Goal: Transaction & Acquisition: Purchase product/service

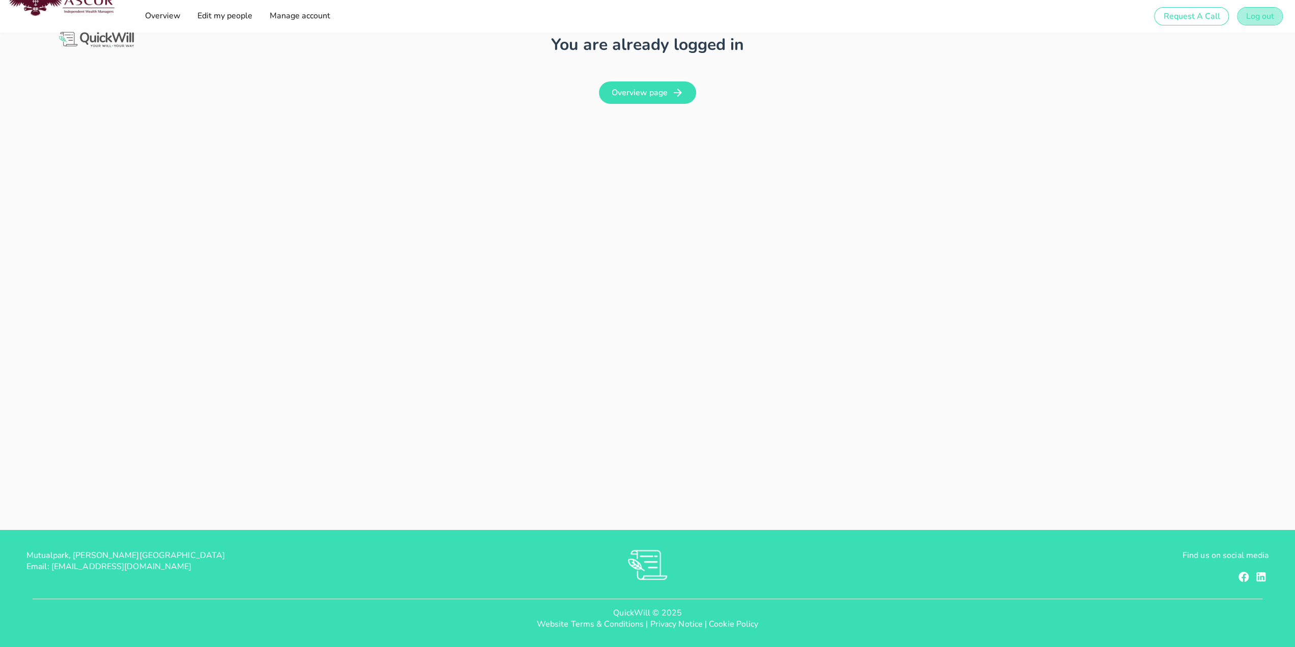
click at [1265, 15] on span "Log out" at bounding box center [1259, 16] width 28 height 11
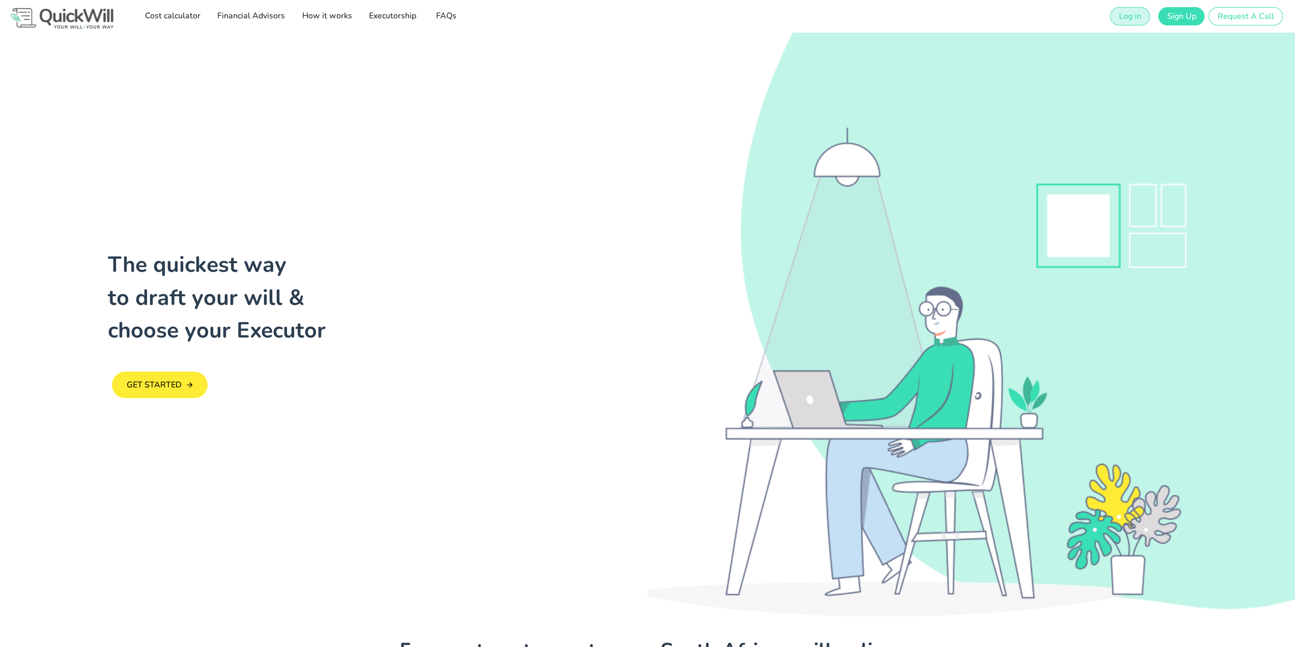
click at [1132, 15] on span "Log in" at bounding box center [1129, 16] width 23 height 11
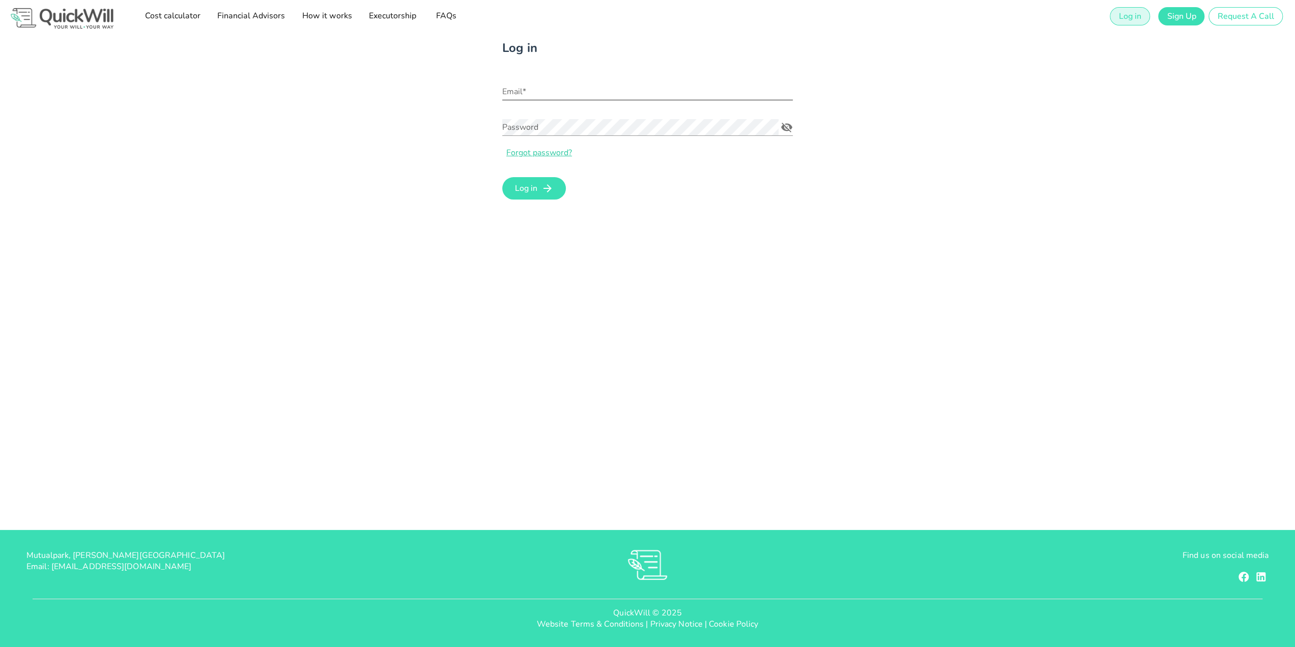
click at [523, 85] on input "Email*" at bounding box center [647, 91] width 290 height 16
click at [589, 93] on input "Email*" at bounding box center [647, 91] width 290 height 16
click at [538, 92] on input "bepenny.gma" at bounding box center [647, 91] width 290 height 16
click at [535, 91] on input "bepenny.gma" at bounding box center [647, 91] width 290 height 16
click at [560, 91] on input "bepenny@gma" at bounding box center [647, 91] width 290 height 16
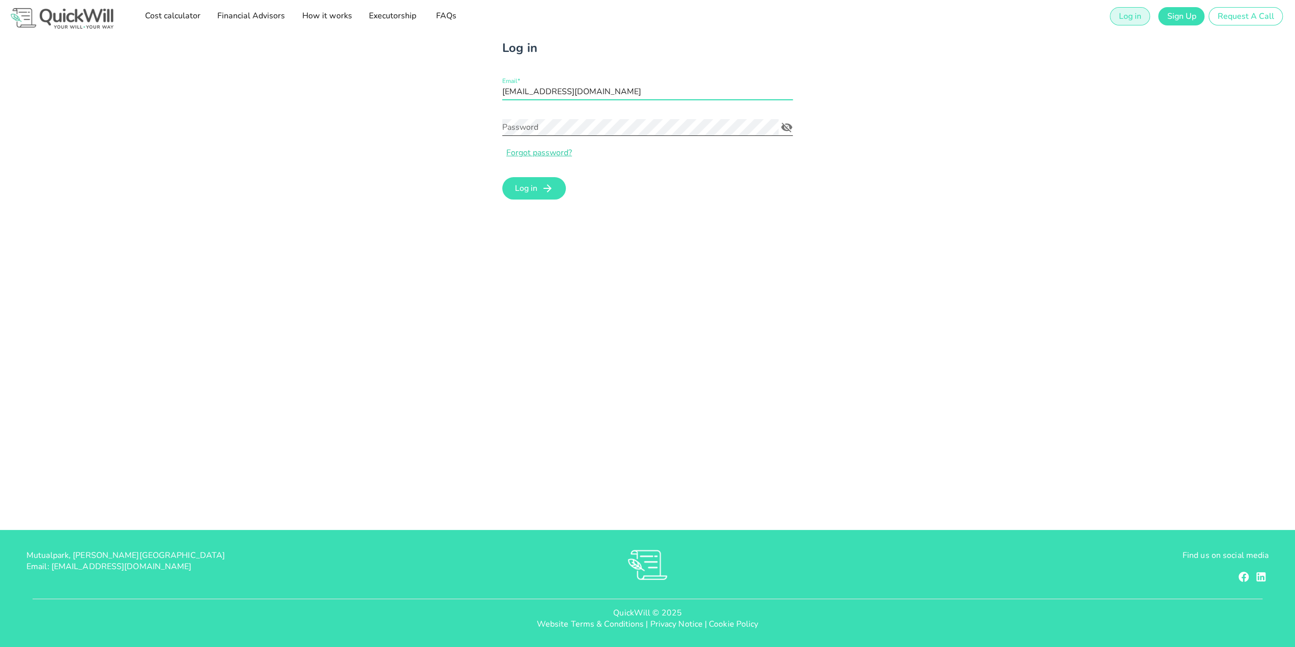
type input "[EMAIL_ADDRESS][DOMAIN_NAME]"
click at [792, 124] on icon "Password appended action" at bounding box center [786, 127] width 12 height 12
click at [525, 188] on span "Log in" at bounding box center [525, 188] width 23 height 11
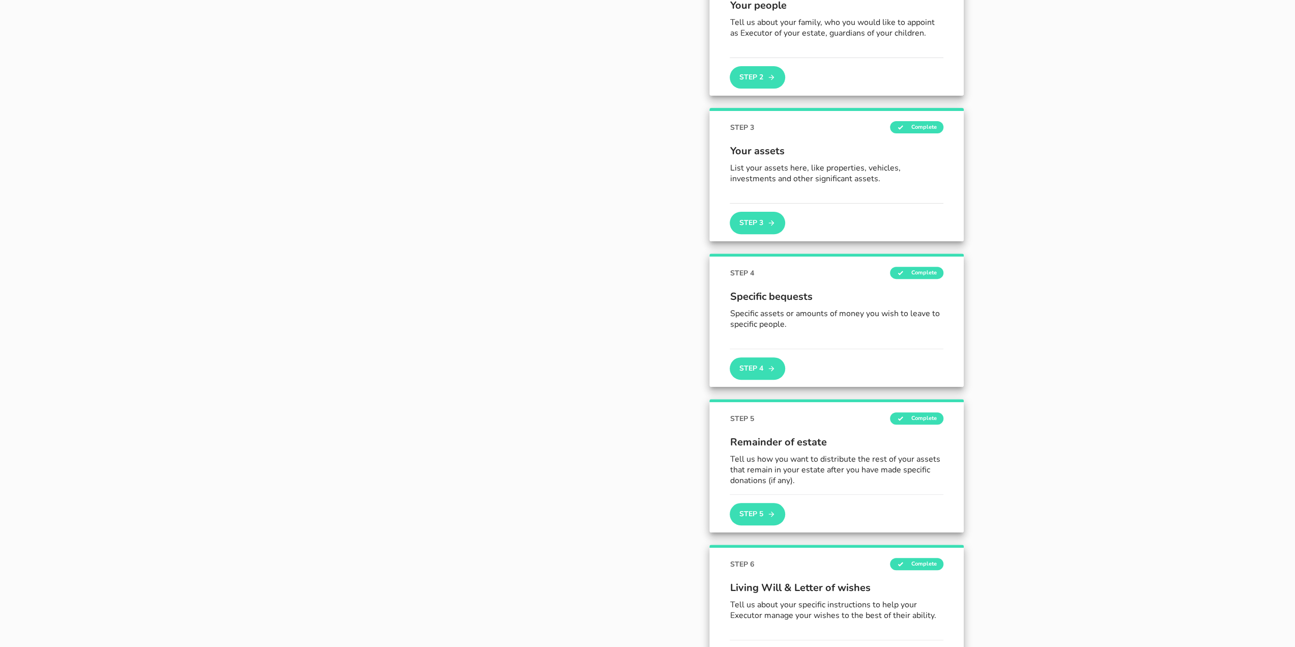
scroll to position [456, 0]
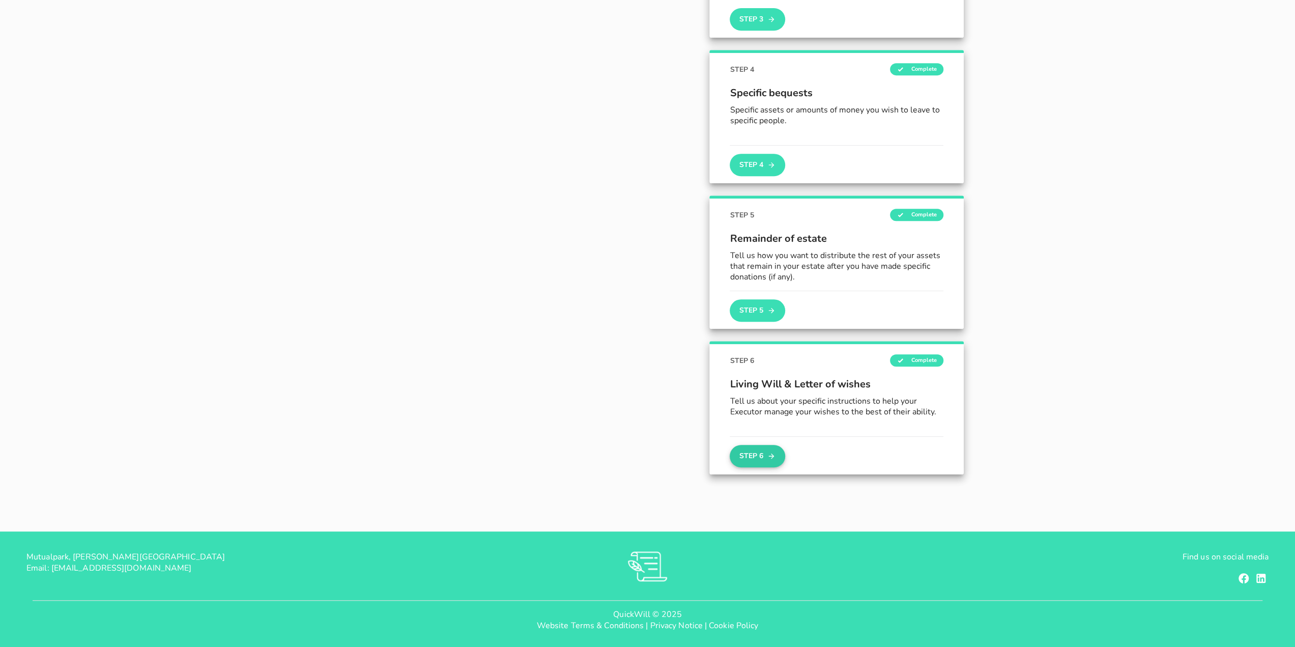
click at [764, 455] on button "Step 6" at bounding box center [757, 456] width 55 height 22
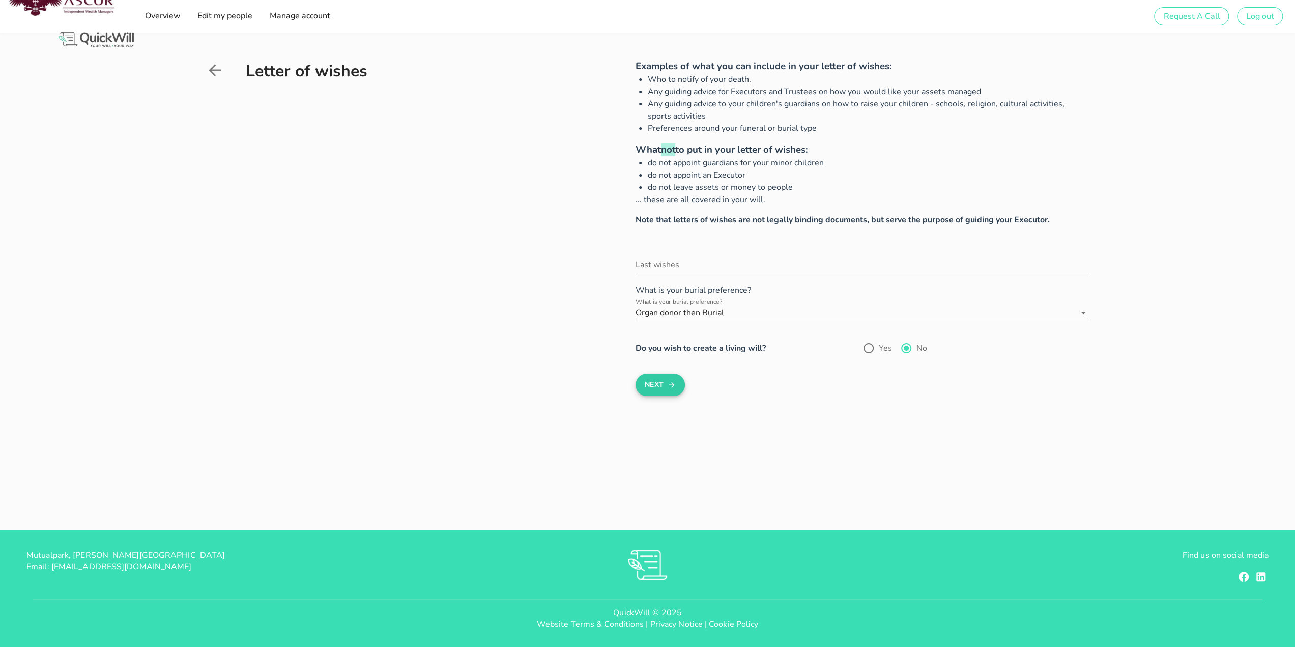
click at [679, 379] on button "Next" at bounding box center [659, 384] width 49 height 22
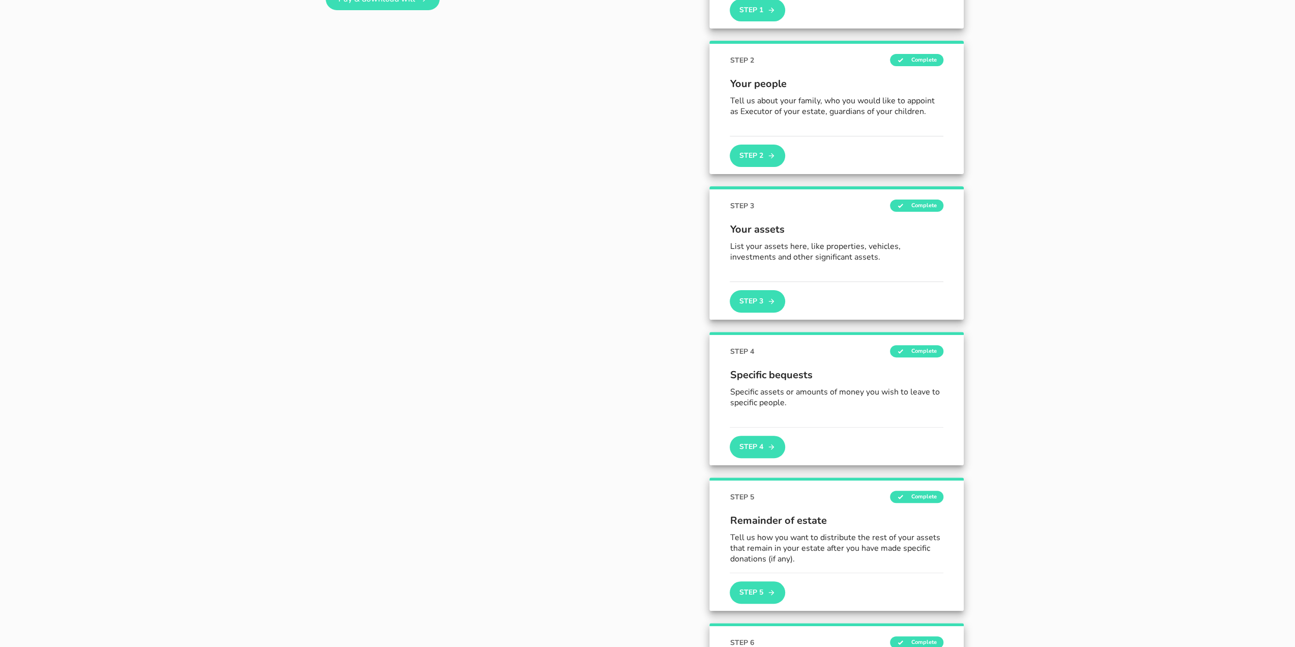
scroll to position [40, 0]
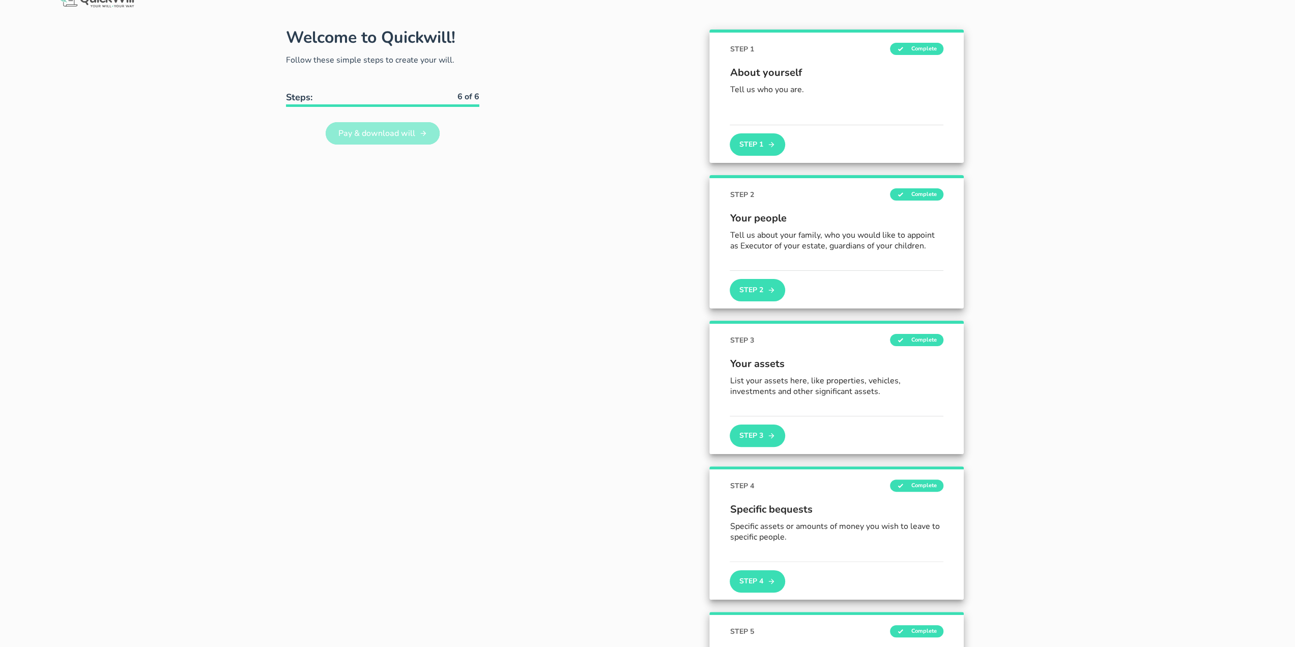
click at [341, 133] on span "Pay & download will" at bounding box center [376, 133] width 77 height 11
